Goal: Information Seeking & Learning: Learn about a topic

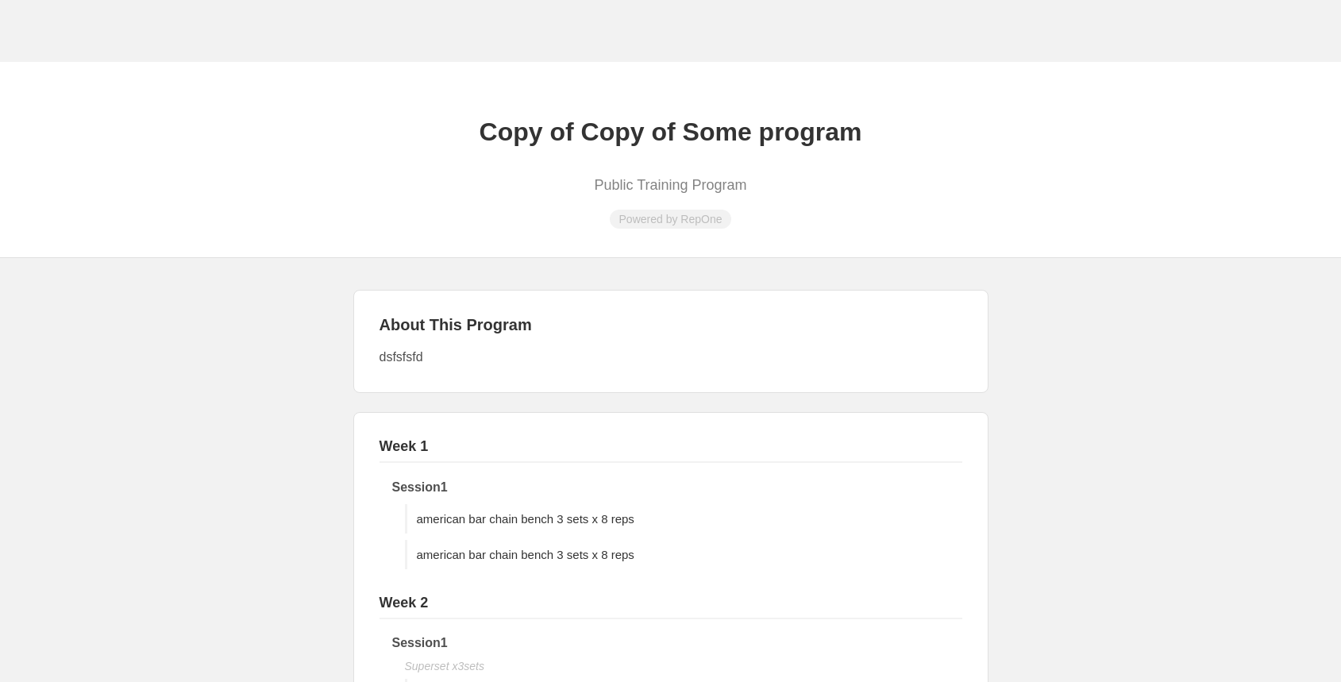
click at [700, 196] on header "Copy of Copy of Some program Public Training Program Powered by RepOne" at bounding box center [670, 160] width 1341 height 196
click at [688, 183] on p "Public Training Program" at bounding box center [670, 185] width 1309 height 17
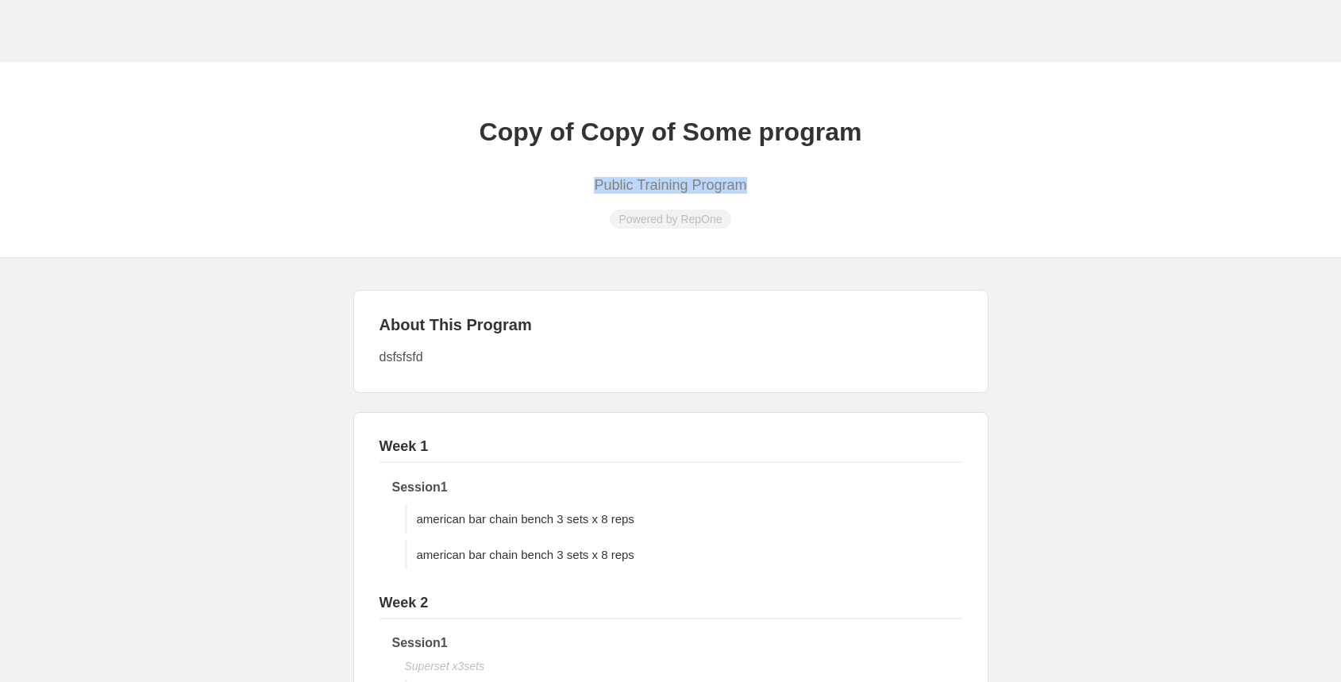
click at [688, 183] on p "Public Training Program" at bounding box center [670, 185] width 1309 height 17
copy p "Public Training Program"
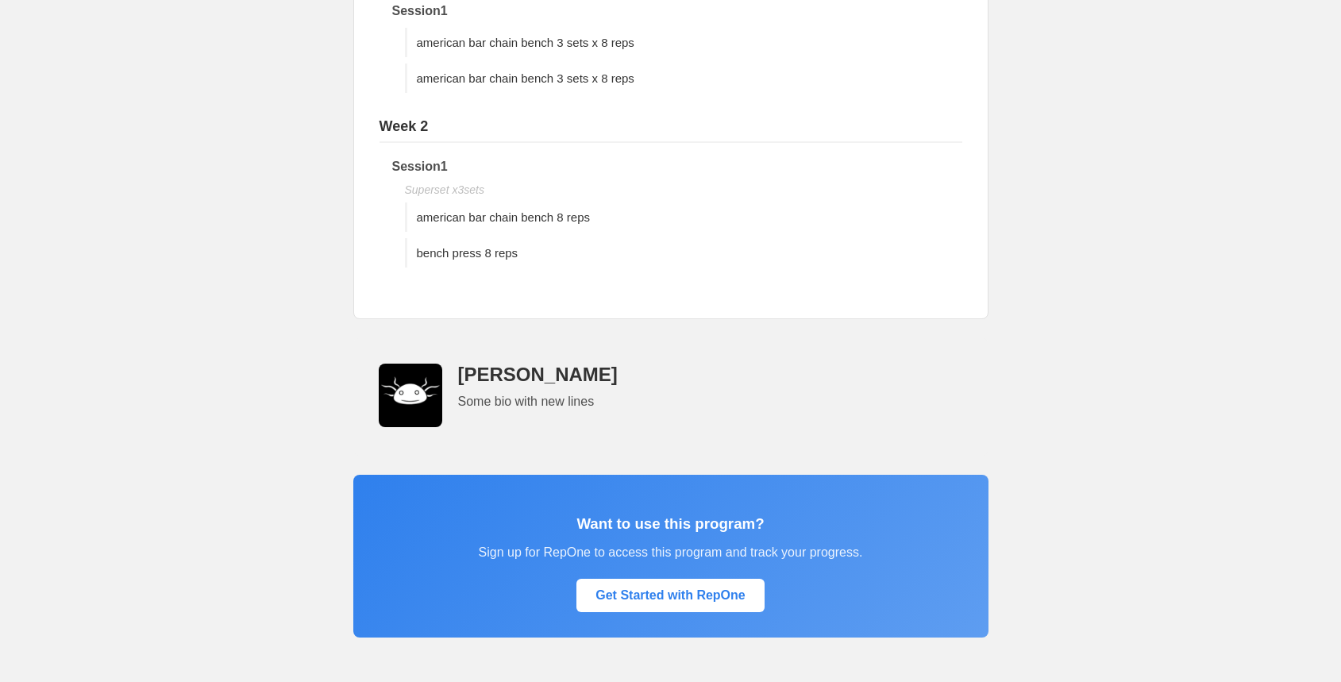
scroll to position [545, 0]
